Goal: Information Seeking & Learning: Learn about a topic

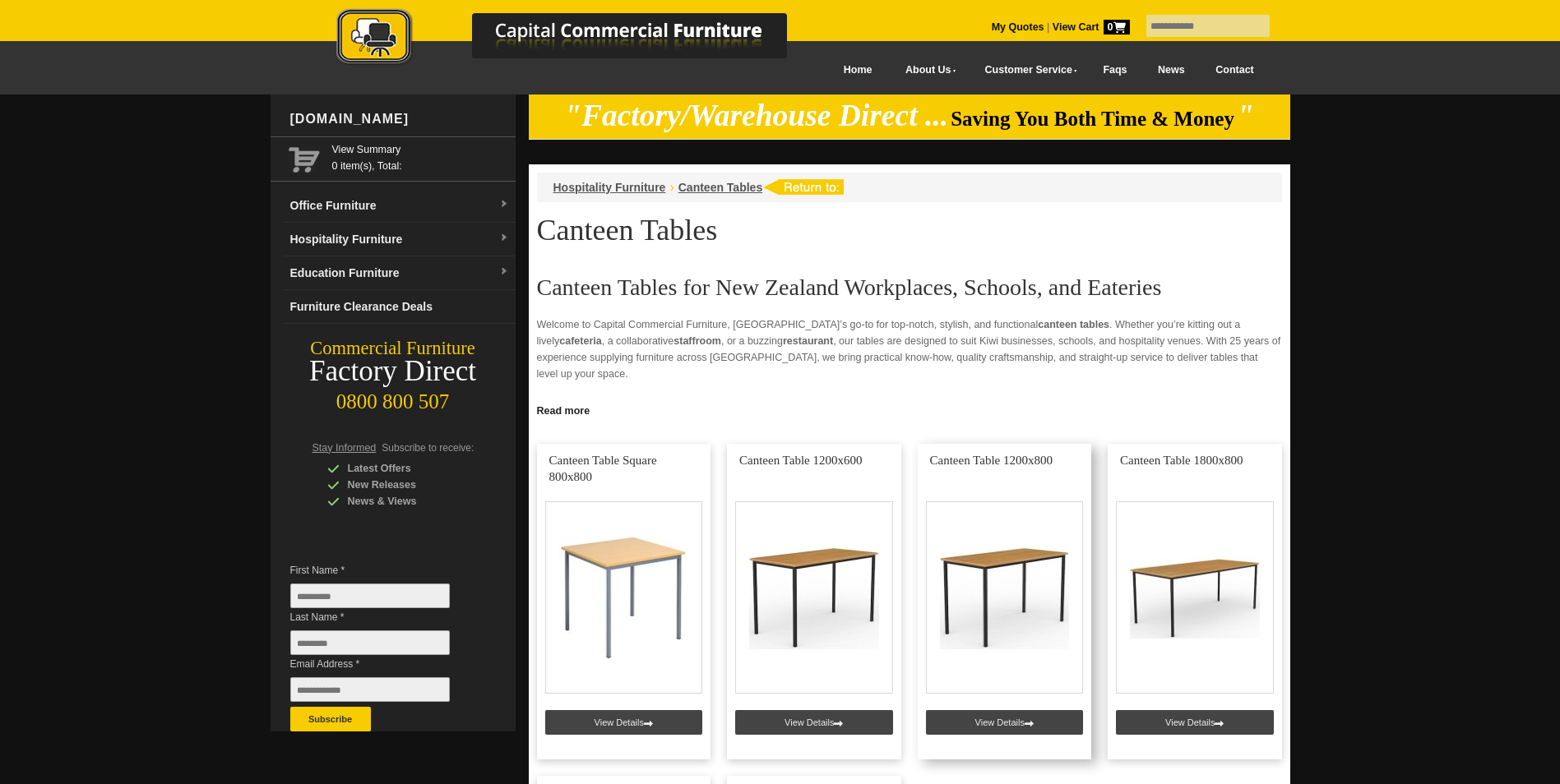
click at [1001, 718] on link at bounding box center [1005, 602] width 174 height 316
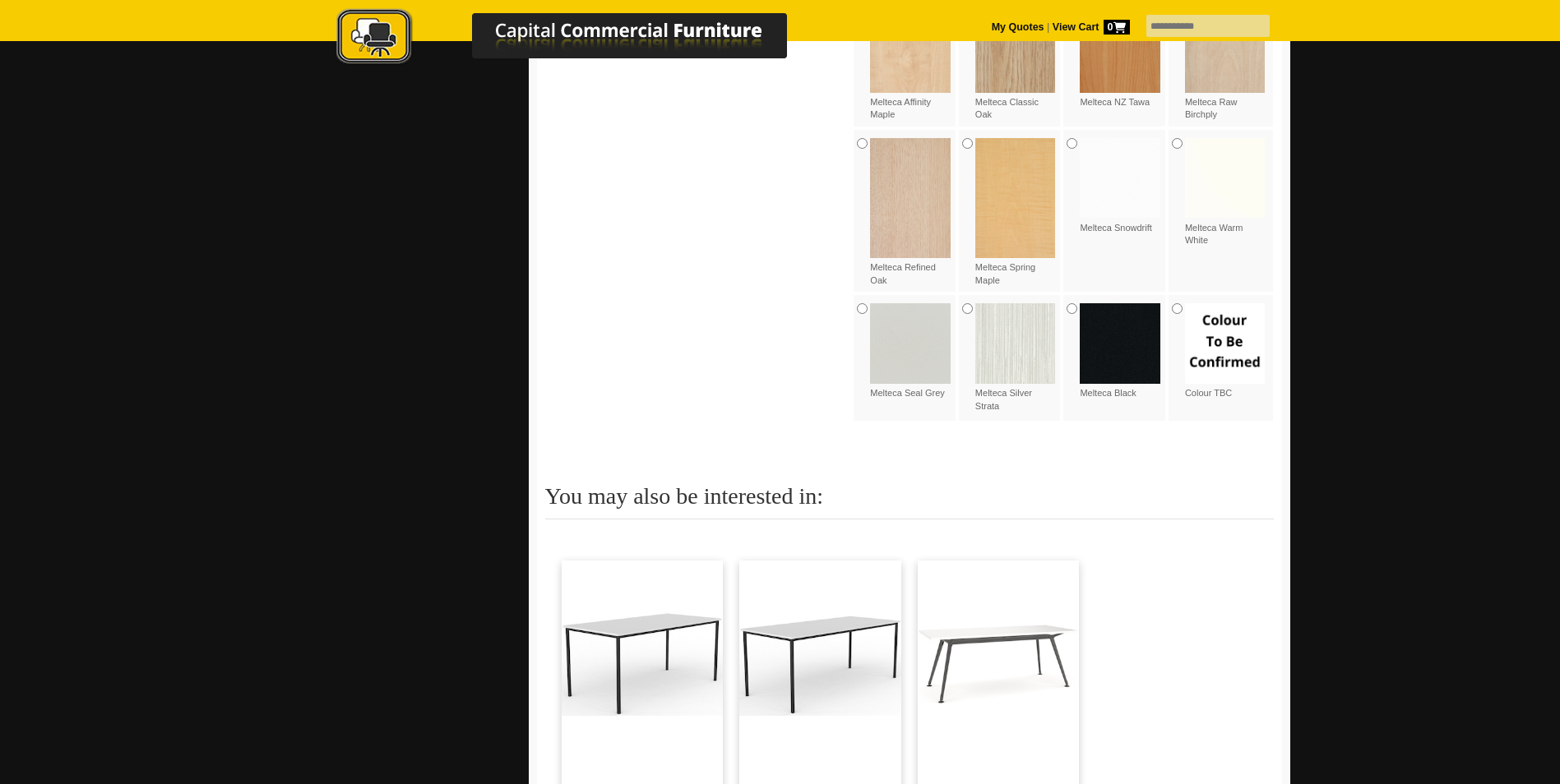
scroll to position [1398, 0]
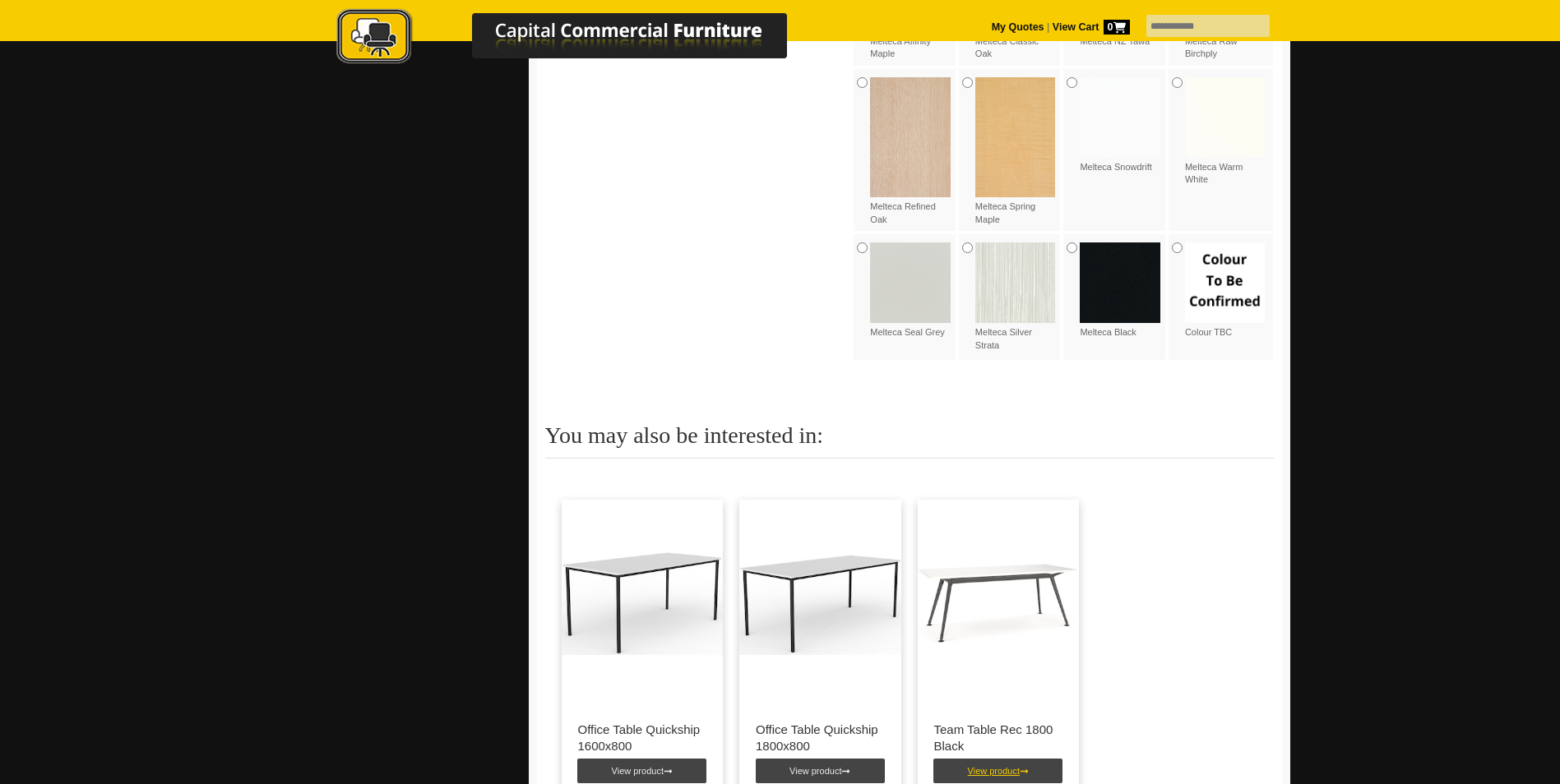
click at [1003, 759] on link "View product" at bounding box center [998, 772] width 129 height 25
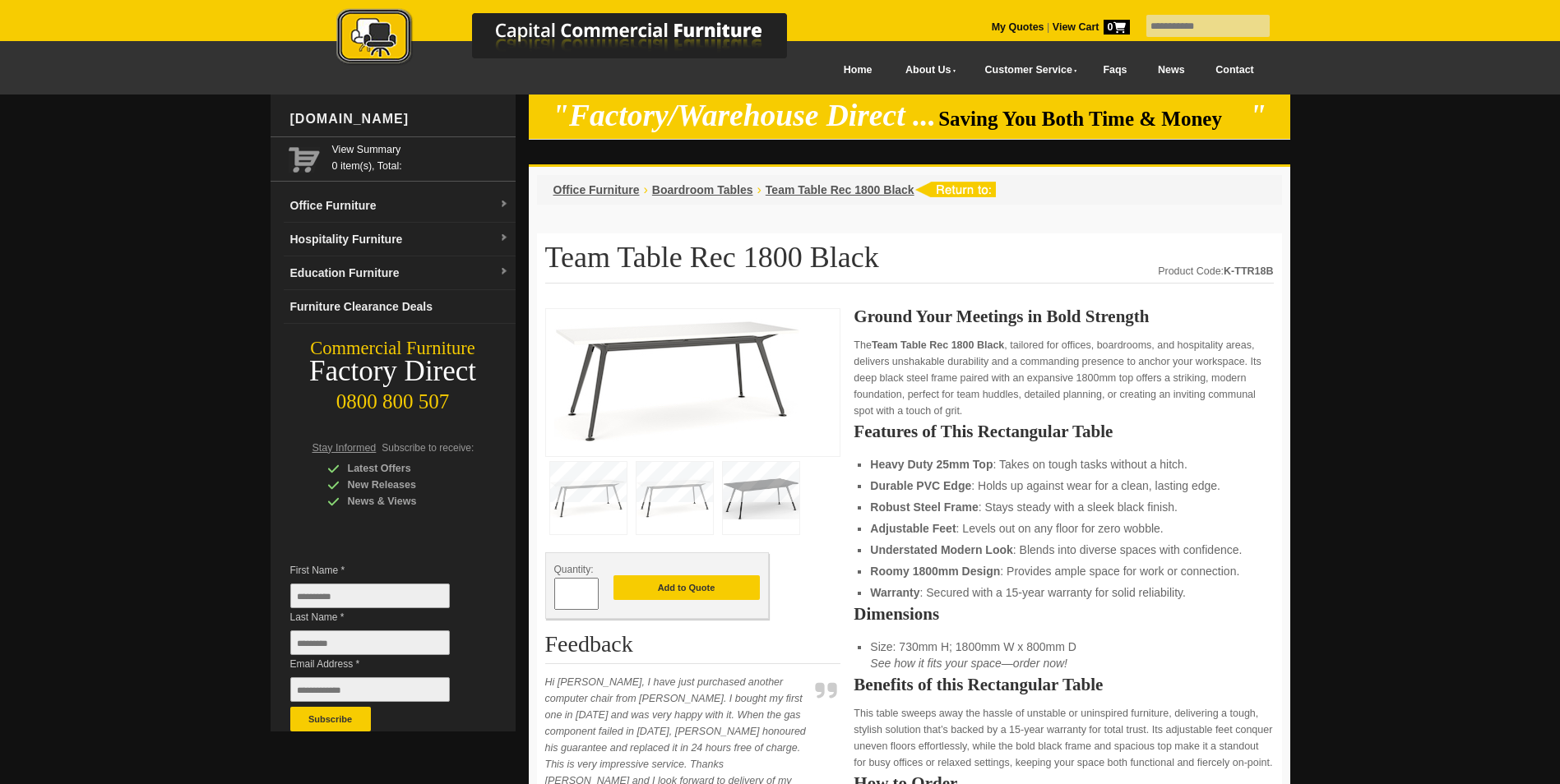
click at [746, 482] on img at bounding box center [761, 498] width 76 height 72
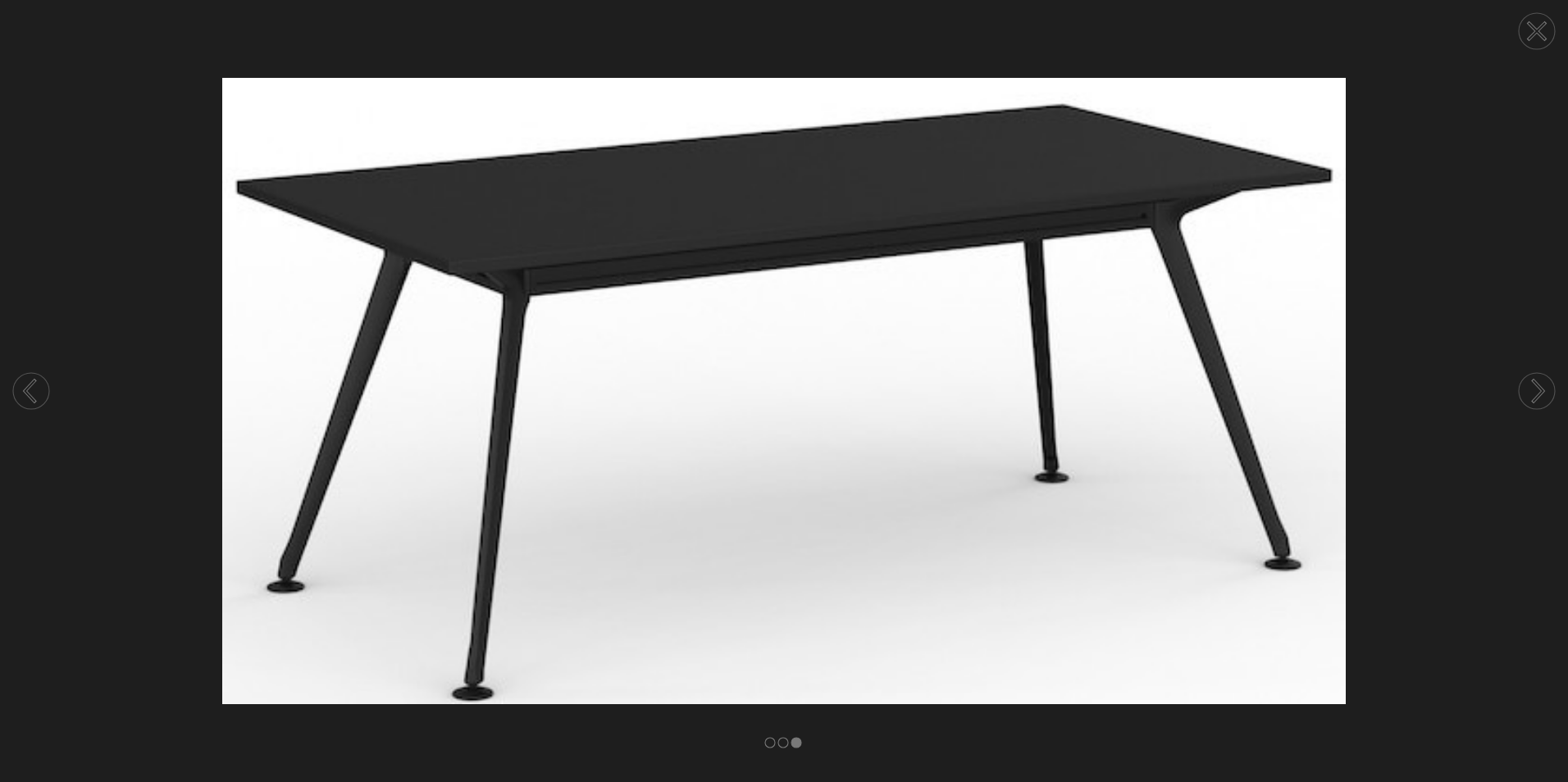
click at [1538, 33] on icon at bounding box center [1537, 31] width 17 height 17
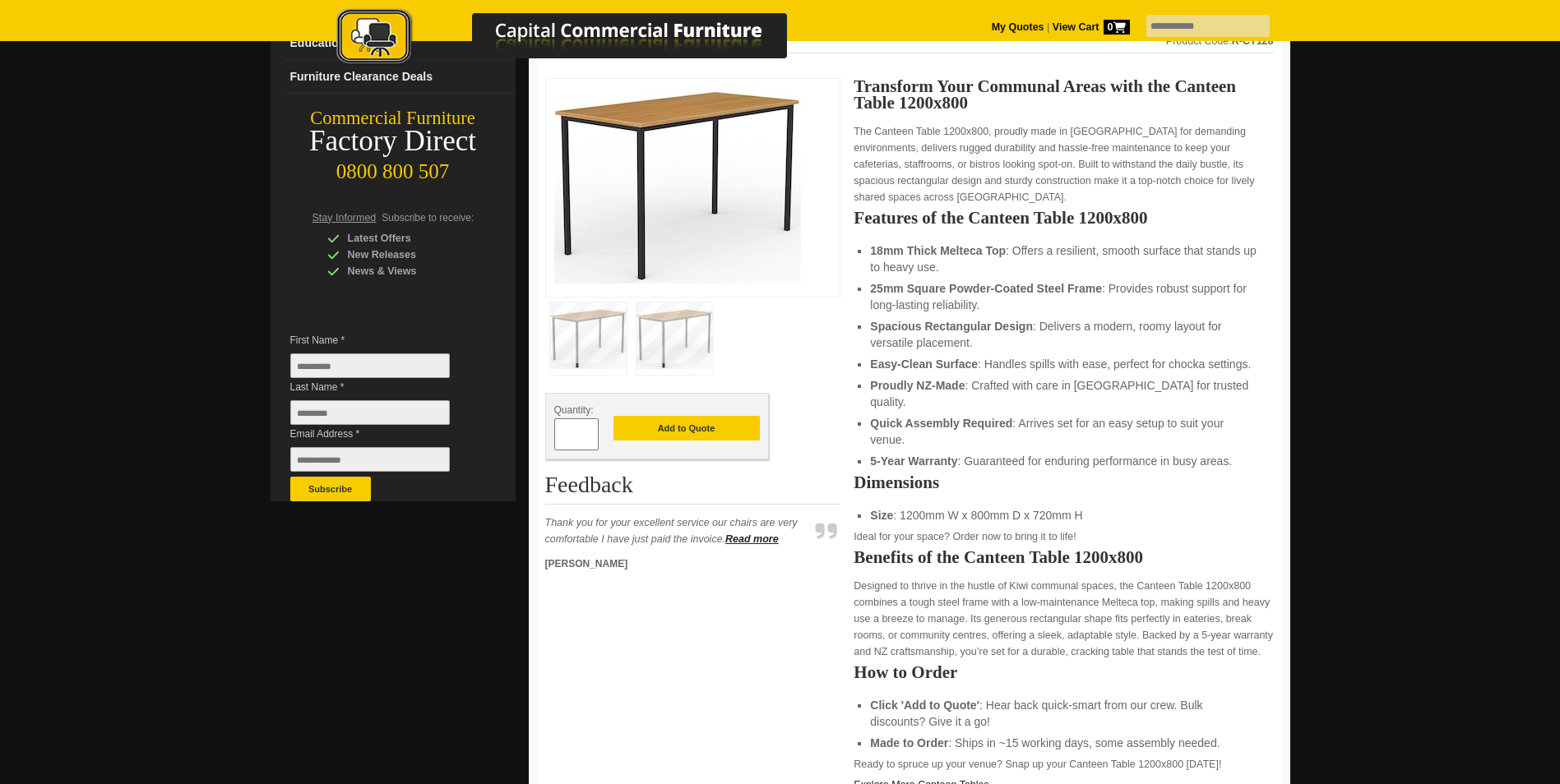
scroll to position [247, 0]
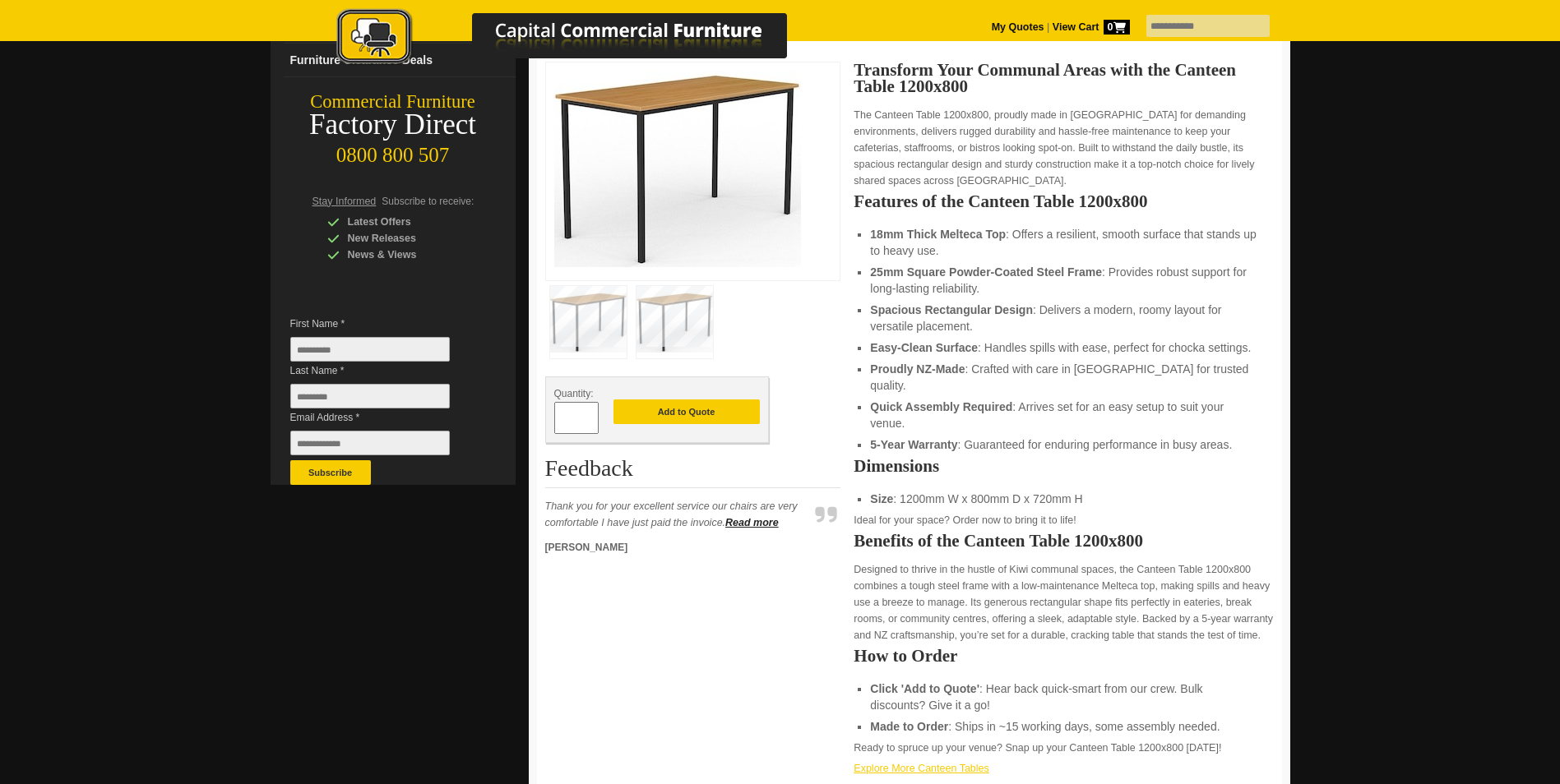
click at [932, 763] on link "Explore More Canteen Tables" at bounding box center [921, 769] width 135 height 12
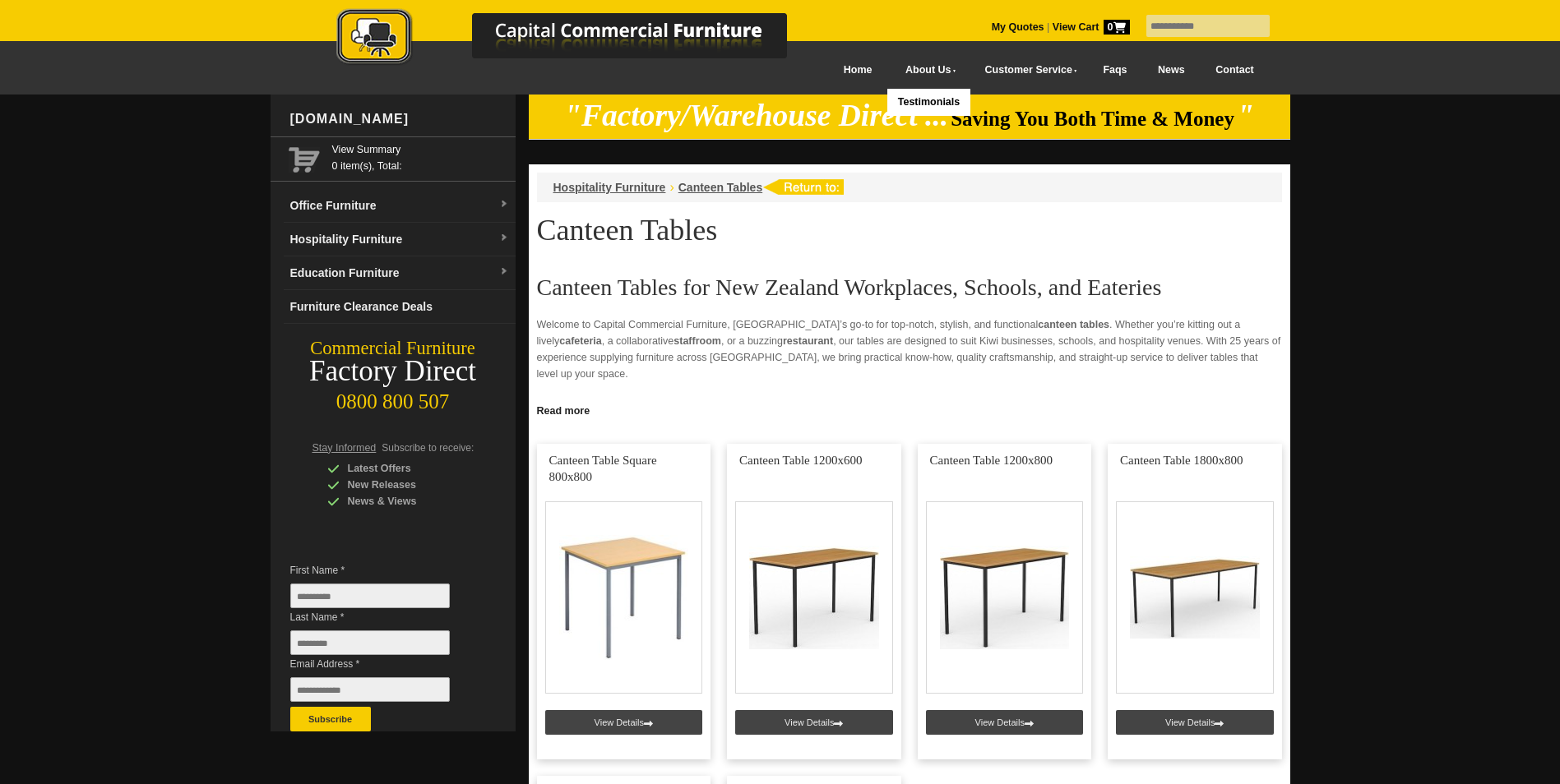
click at [888, 65] on link "About Us" at bounding box center [927, 70] width 79 height 37
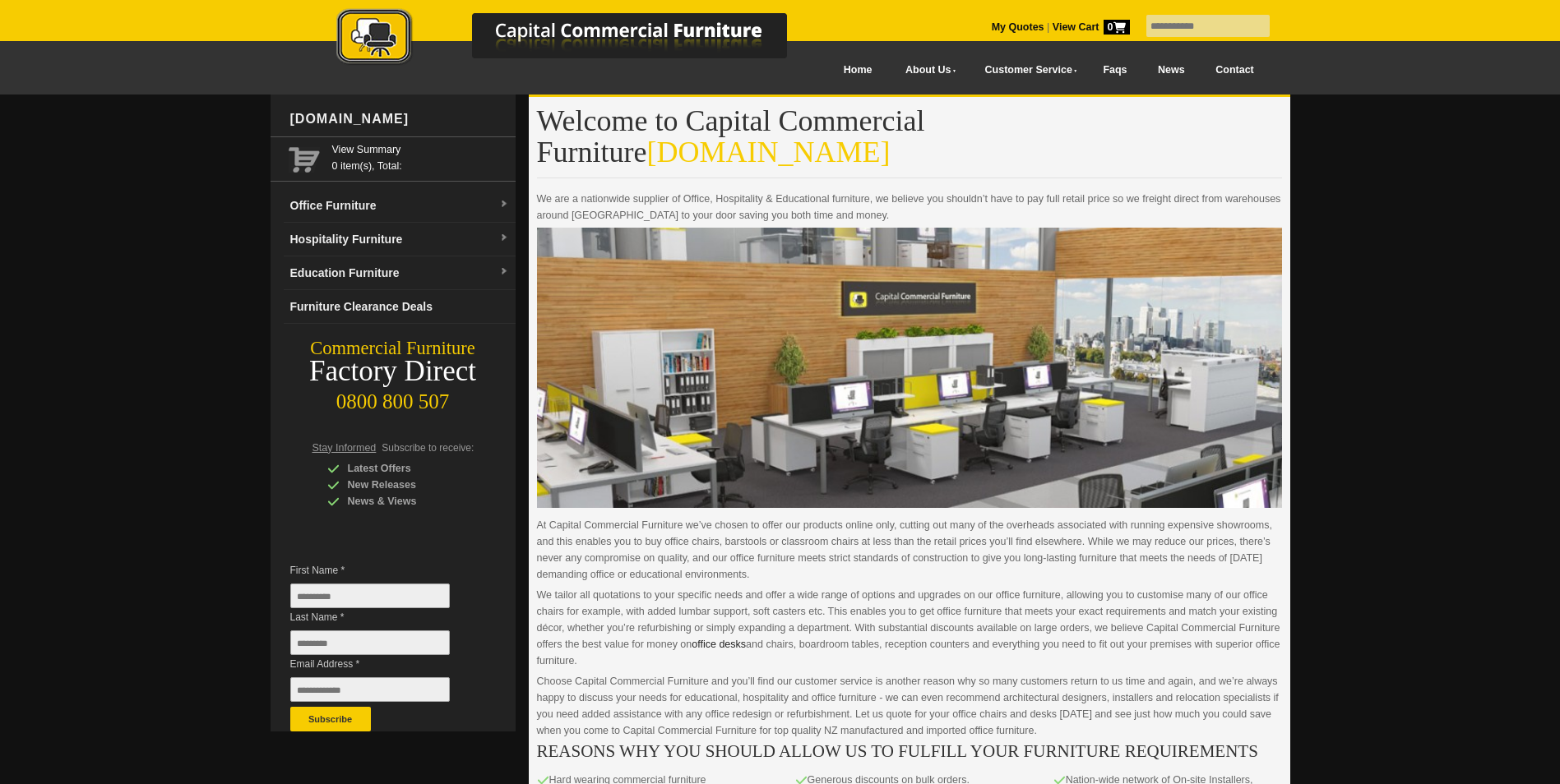
click at [818, 65] on img at bounding box center [579, 38] width 575 height 60
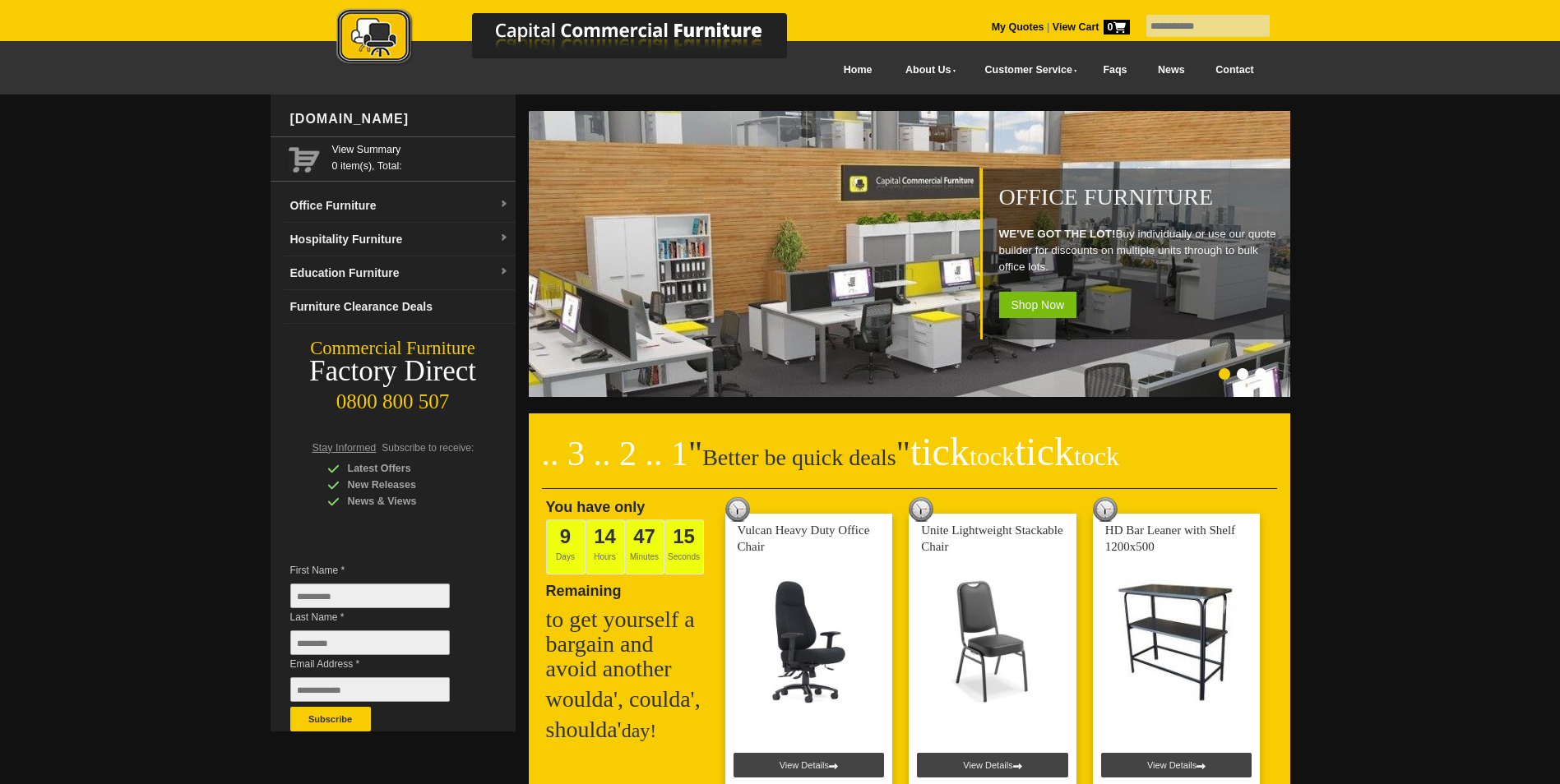
click at [1238, 70] on link "Contact" at bounding box center [1234, 70] width 69 height 37
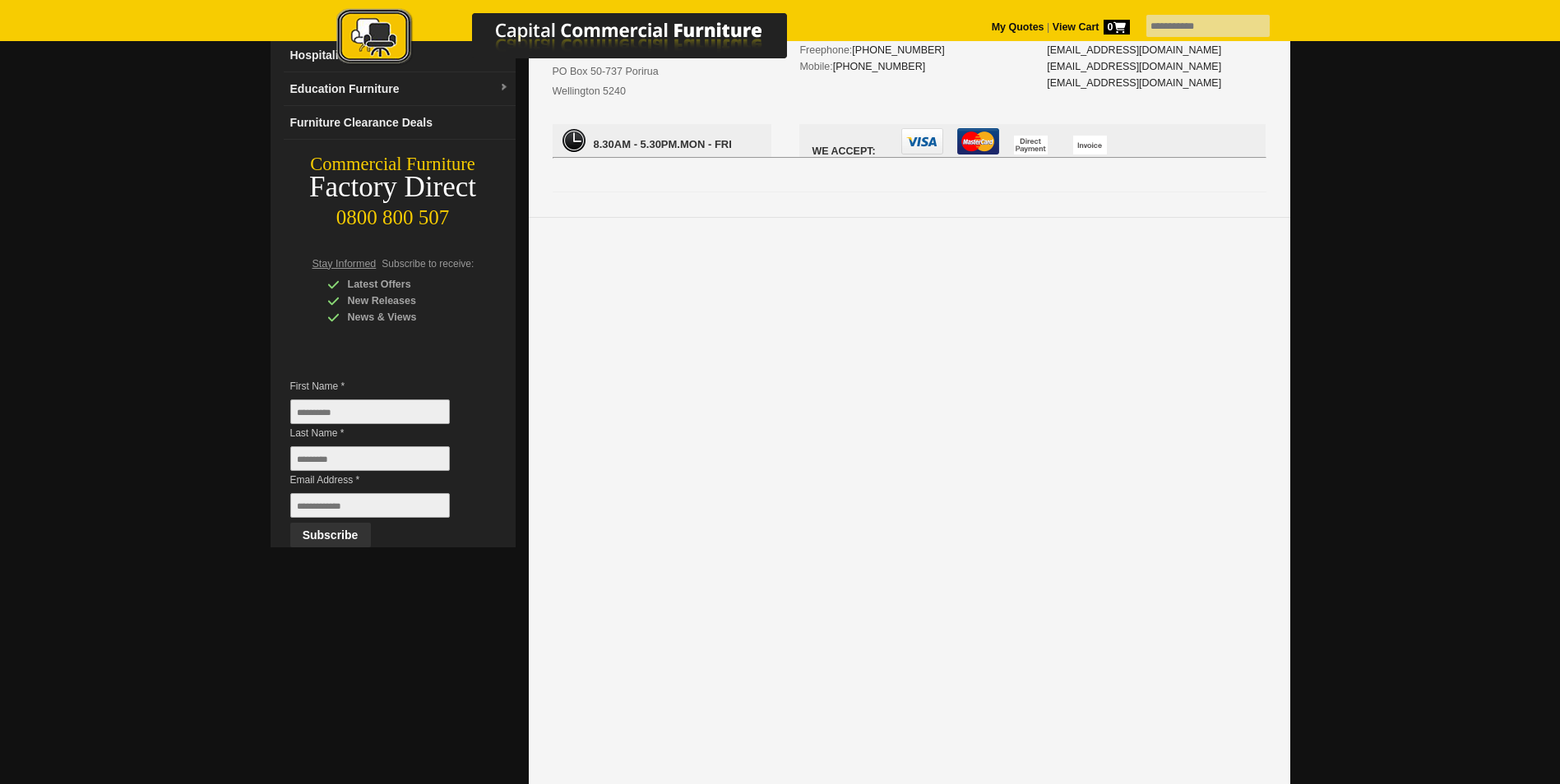
scroll to position [247, 0]
